Goal: Transaction & Acquisition: Obtain resource

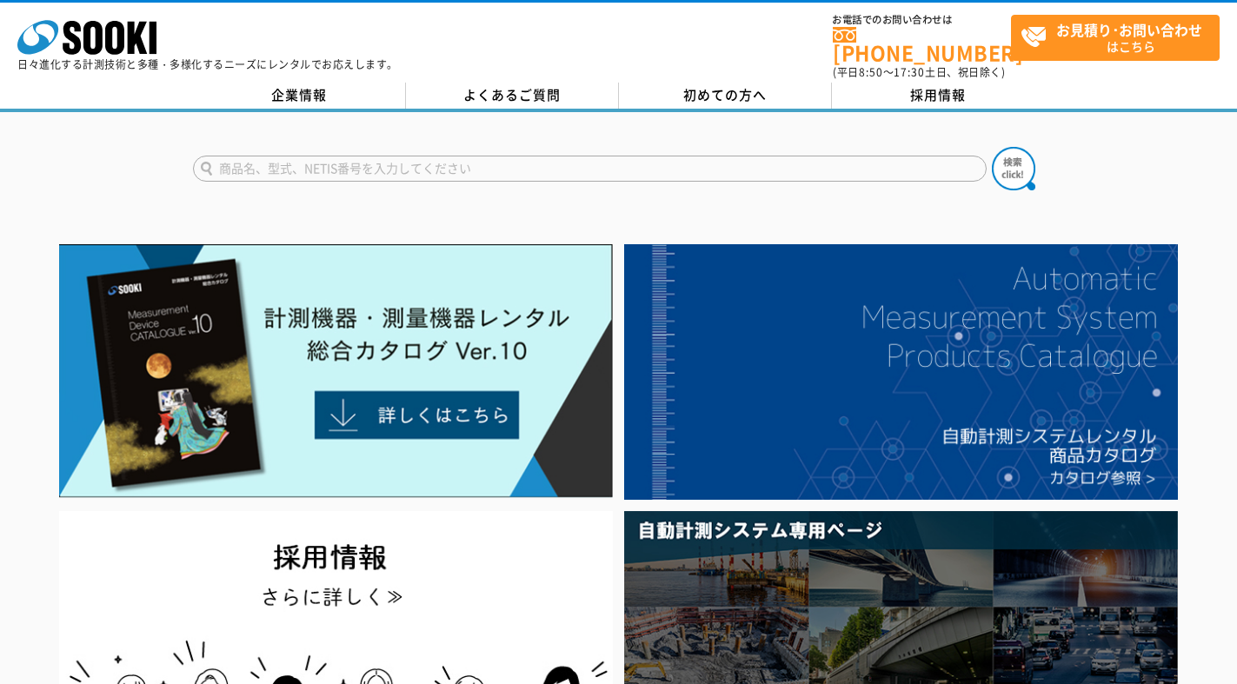
click at [370, 164] on input "text" at bounding box center [590, 169] width 794 height 26
type input "o"
type input "p"
type input "ポータブルガスモニター"
click at [992, 147] on button at bounding box center [1013, 168] width 43 height 43
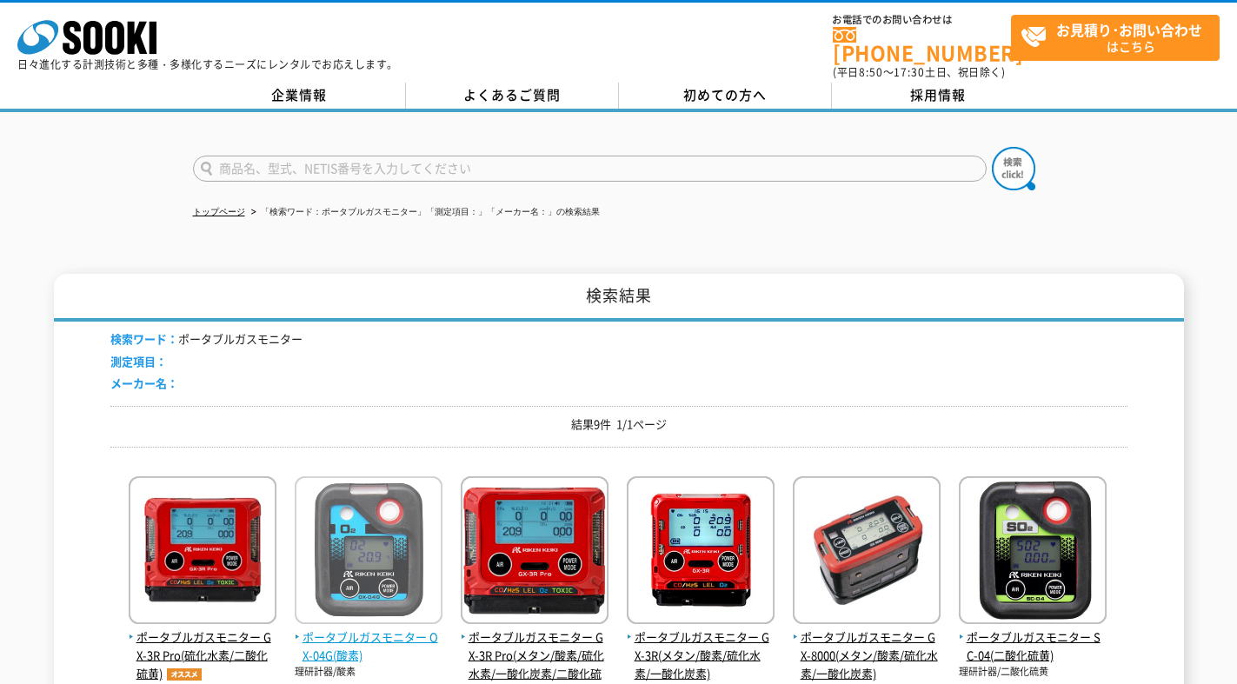
scroll to position [125, 0]
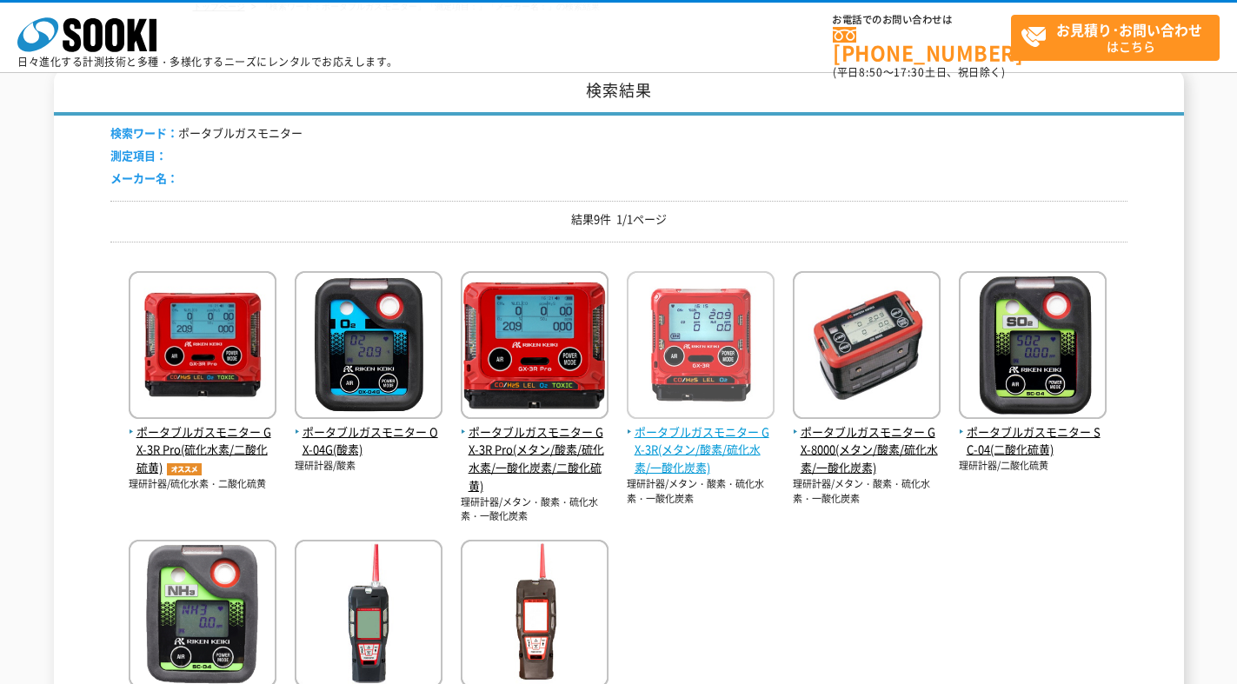
click at [682, 450] on span "ポータブルガスモニター GX-3R(メタン/酸素/硫化水素/一酸化炭素)" at bounding box center [701, 451] width 148 height 54
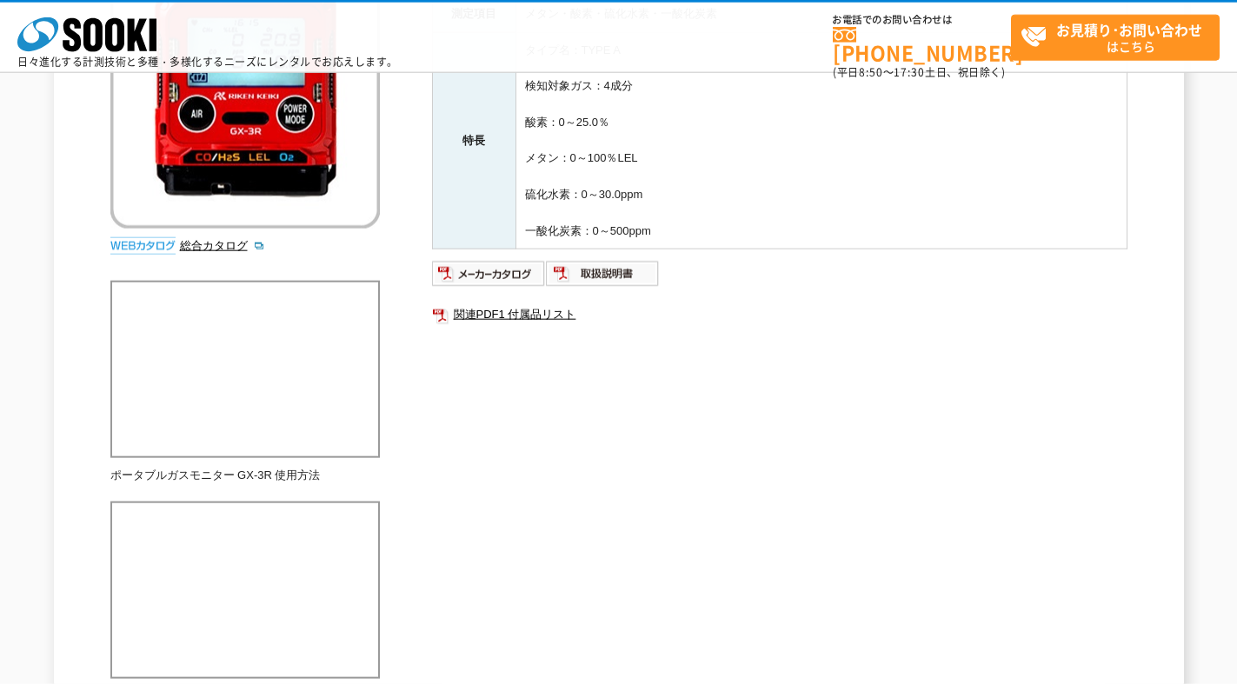
scroll to position [376, 0]
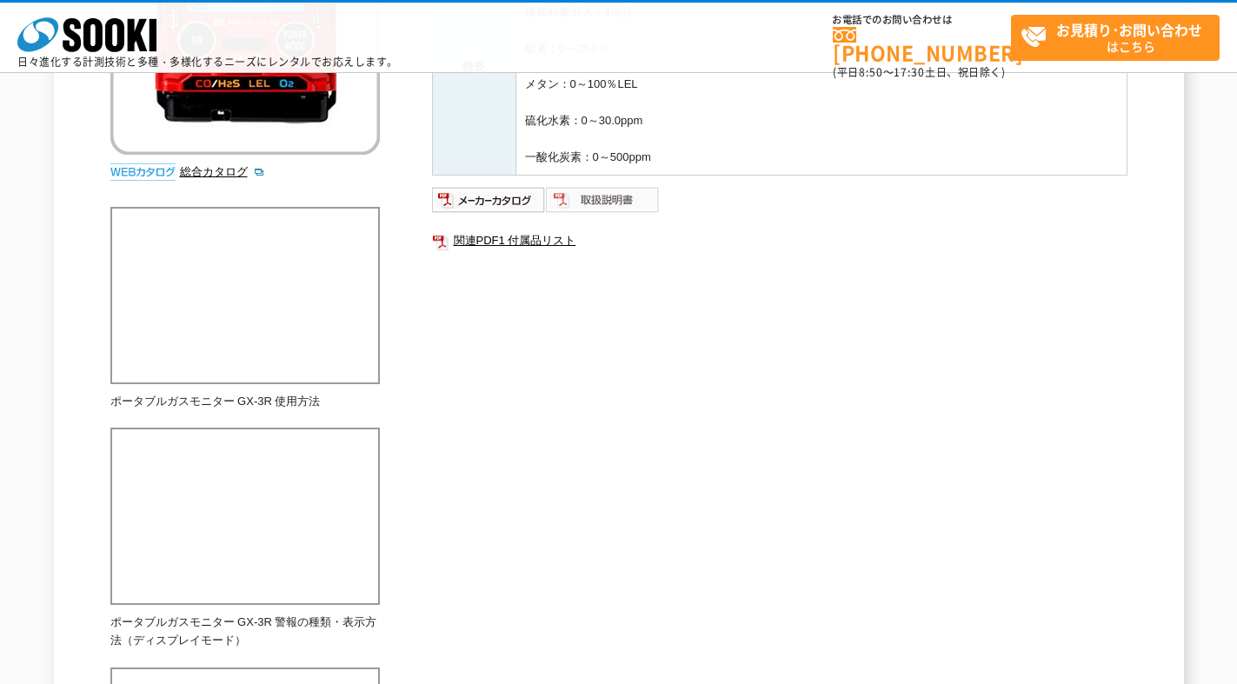
click at [600, 200] on img at bounding box center [603, 200] width 114 height 28
click at [864, 0] on div "株式会社 ソーキ spMenu 日々進化する計測技術と多種・多様化するニーズにレンタルでお応えします。 お電話でのお問い合わせは 0120-856-990 (…" at bounding box center [618, 36] width 1237 height 73
